Goal: Find specific page/section: Find specific page/section

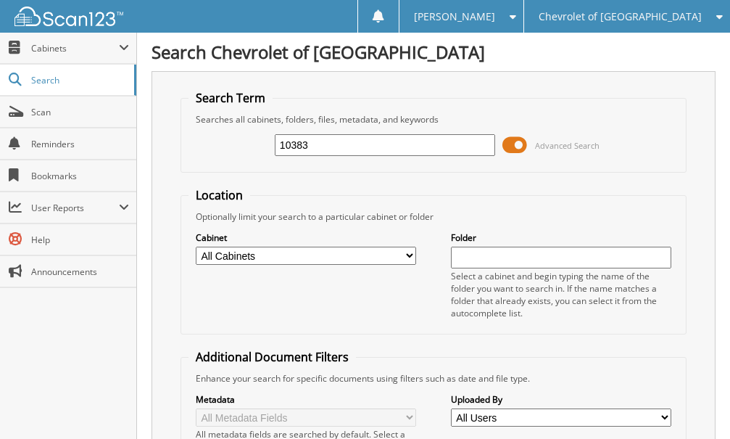
type input "10383"
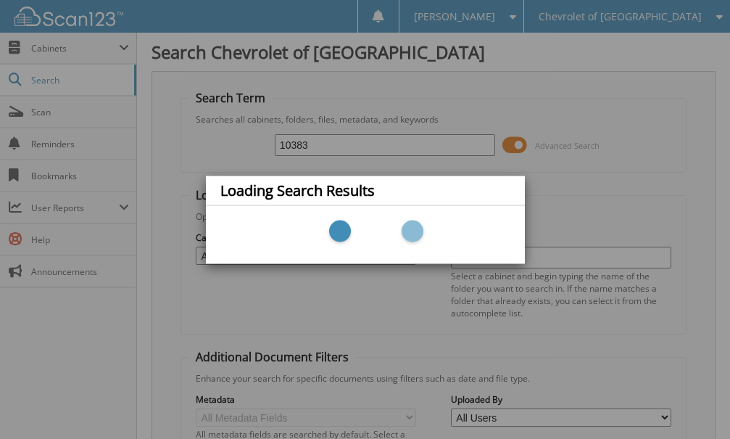
click at [369, 135] on div "Loading Search Results" at bounding box center [365, 219] width 730 height 439
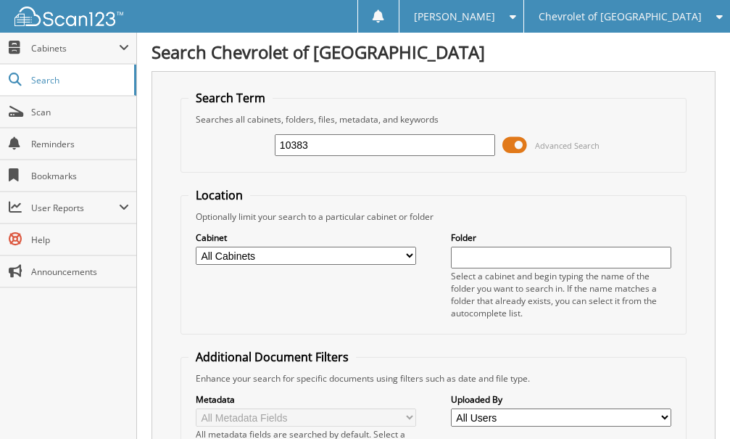
click at [326, 147] on input "10383" at bounding box center [385, 145] width 220 height 22
type input "103843"
click at [271, 323] on div "Cabinet All Cabinets CAR DEALS PARTS SERVICE RO Needs Filing Folder" at bounding box center [434, 275] width 490 height 104
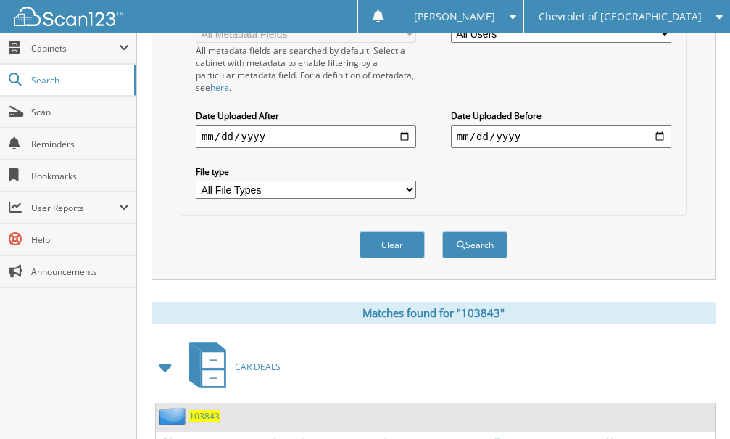
scroll to position [768, 0]
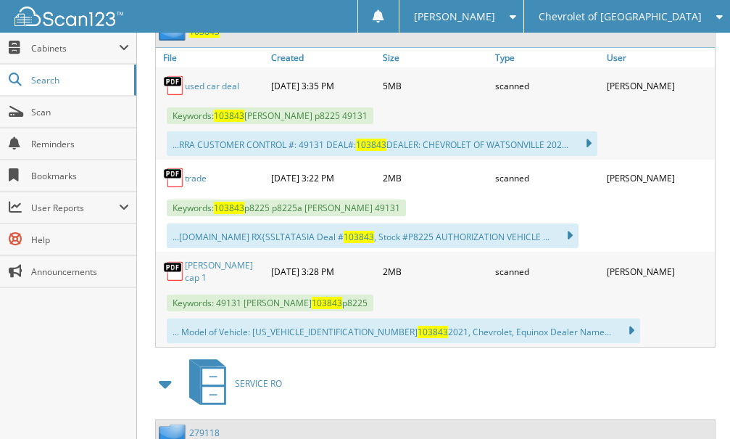
click at [214, 89] on link "used car deal" at bounding box center [212, 86] width 54 height 12
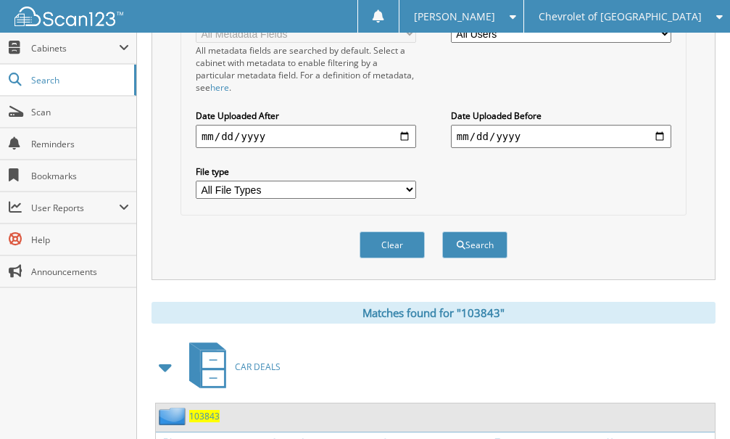
scroll to position [0, 0]
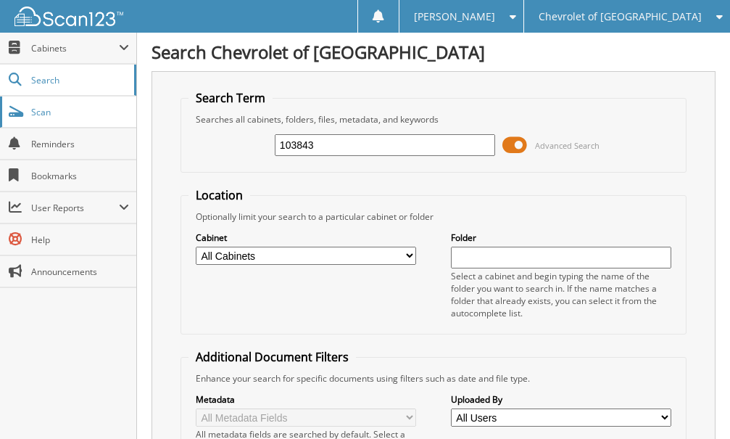
click at [51, 110] on span "Scan" at bounding box center [80, 112] width 98 height 12
